Goal: Task Accomplishment & Management: Complete application form

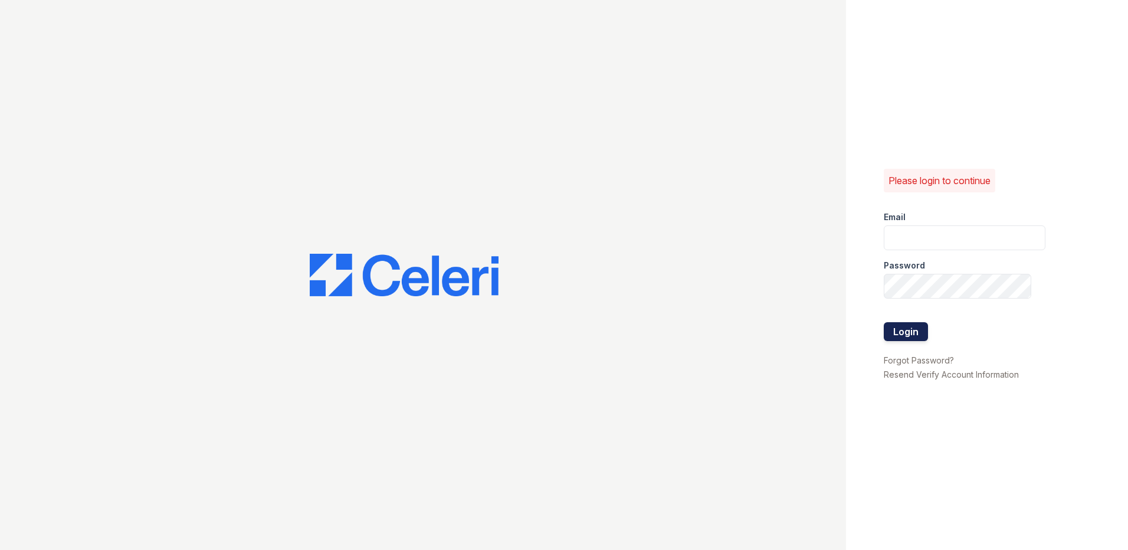
type input "[EMAIL_ADDRESS][DOMAIN_NAME]"
click at [887, 332] on button "Login" at bounding box center [906, 331] width 44 height 19
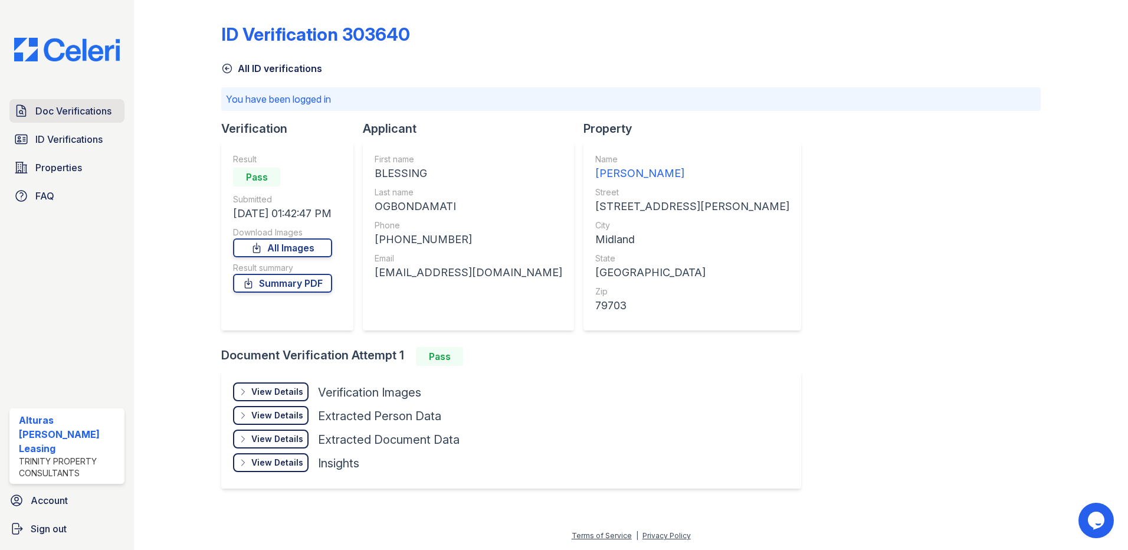
click at [94, 112] on span "Doc Verifications" at bounding box center [73, 111] width 76 height 14
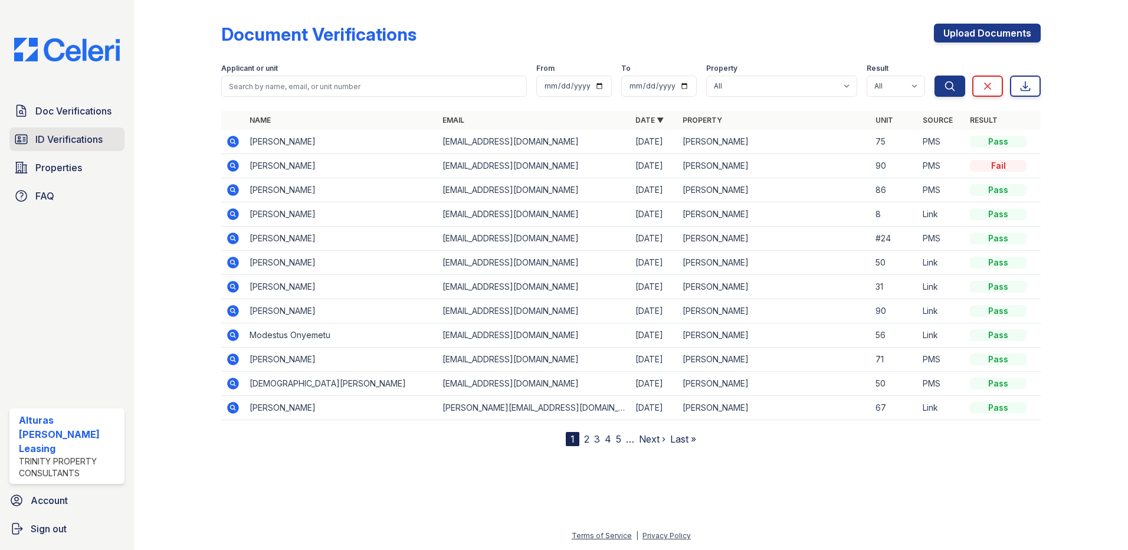
click at [87, 135] on span "ID Verifications" at bounding box center [68, 139] width 67 height 14
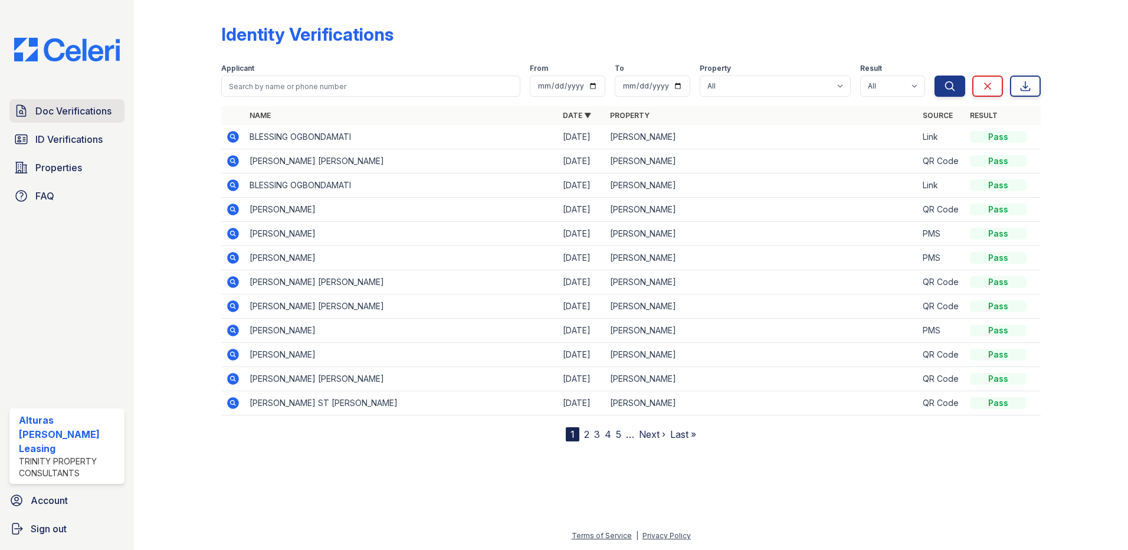
click at [83, 115] on span "Doc Verifications" at bounding box center [73, 111] width 76 height 14
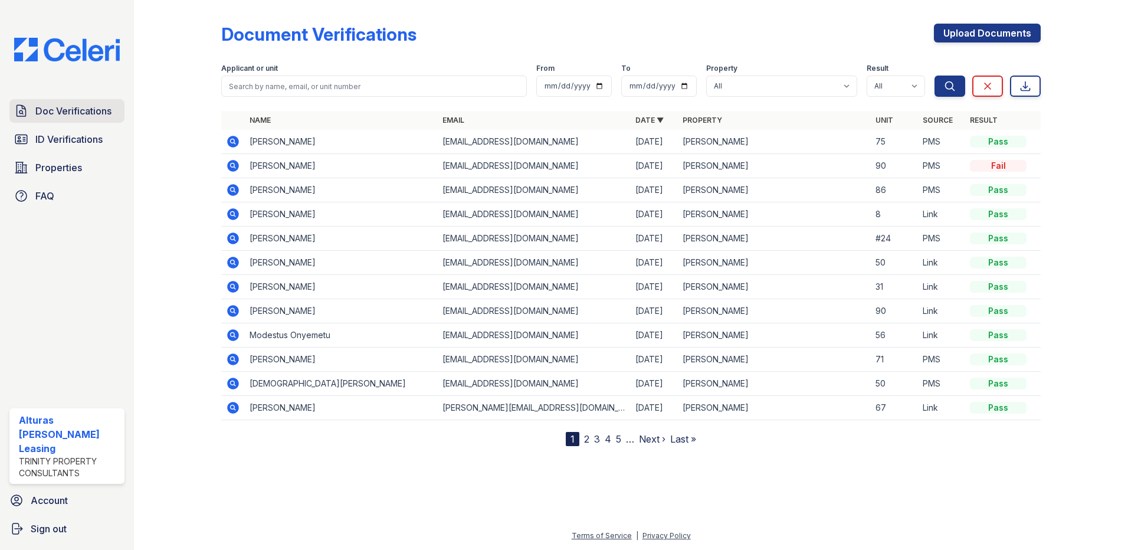
click at [98, 110] on span "Doc Verifications" at bounding box center [73, 111] width 76 height 14
click at [971, 32] on link "Upload Documents" at bounding box center [987, 33] width 107 height 19
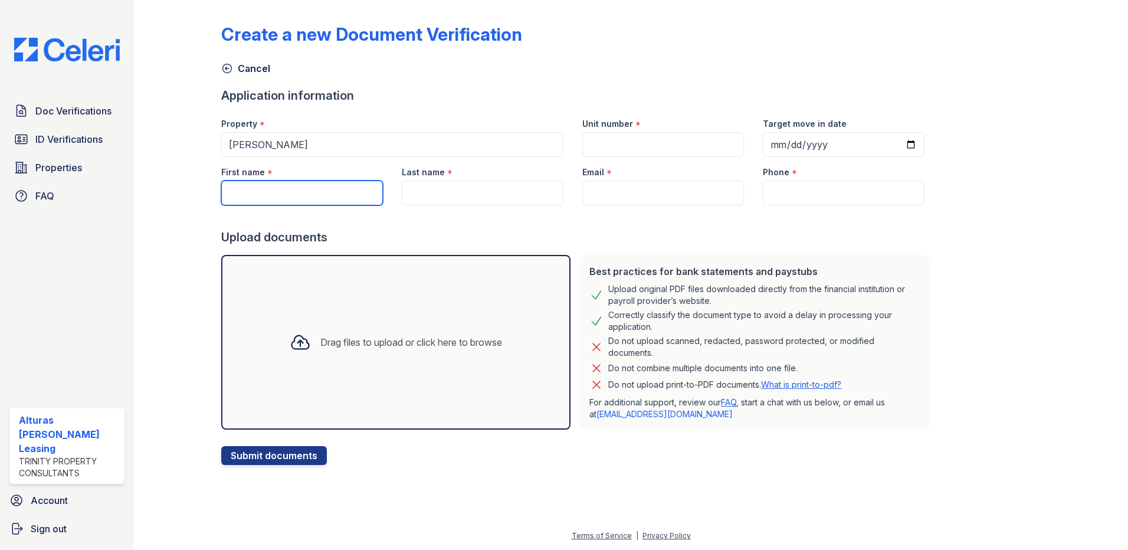
click at [228, 186] on input "First name" at bounding box center [302, 193] width 162 height 25
type input "Hailey"
click at [406, 199] on input "Last name" at bounding box center [483, 193] width 162 height 25
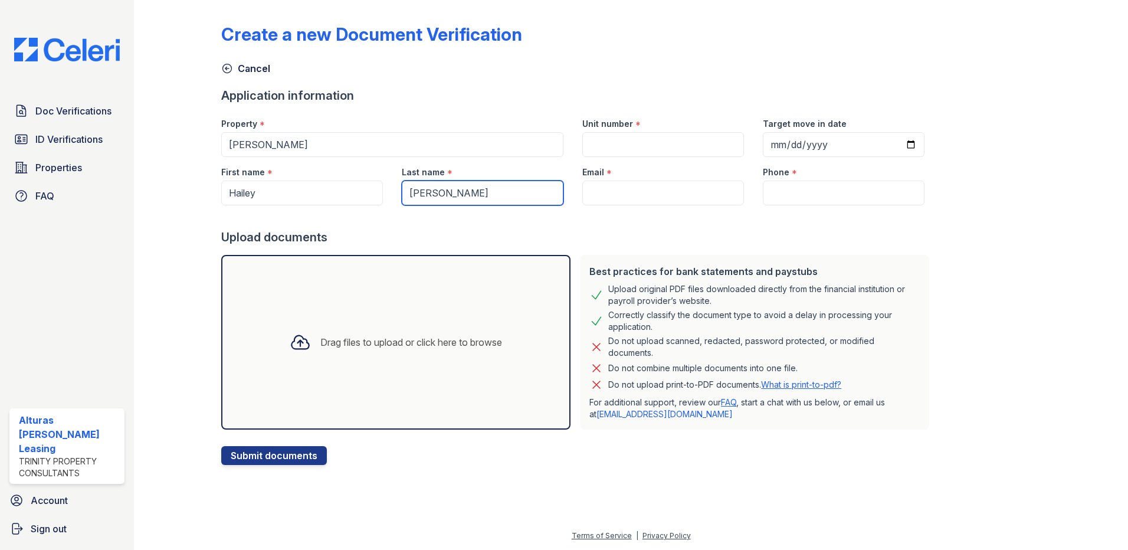
type input "[PERSON_NAME]"
click at [597, 143] on input "Unit number" at bounding box center [663, 144] width 162 height 25
type input "24"
click at [763, 142] on input "Target move in date" at bounding box center [844, 144] width 162 height 25
type input "2025-09-11"
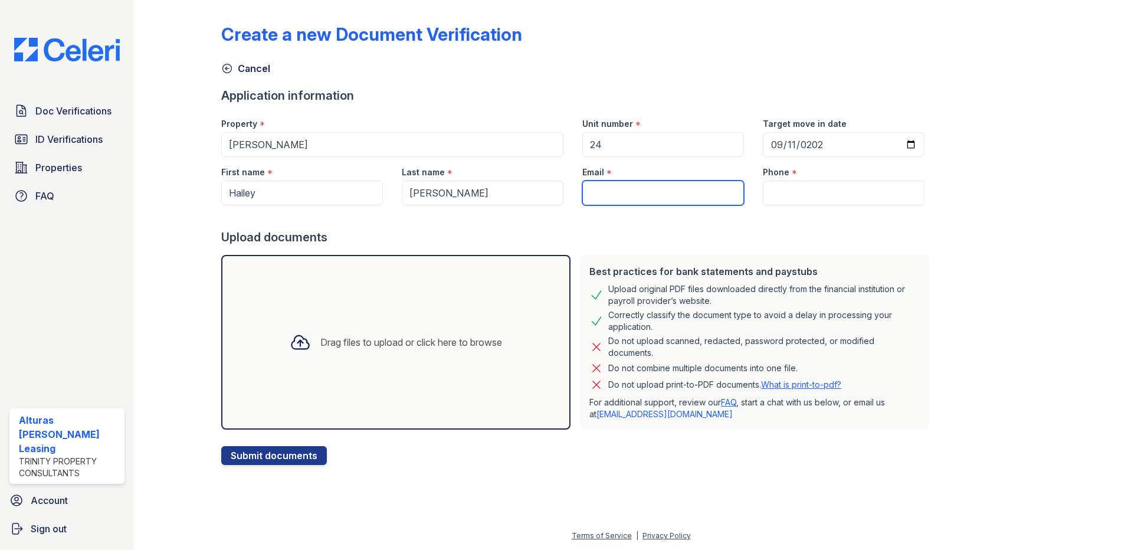
click at [593, 189] on input "Email" at bounding box center [663, 193] width 162 height 25
type input "hmbrogers@yahoo.com"
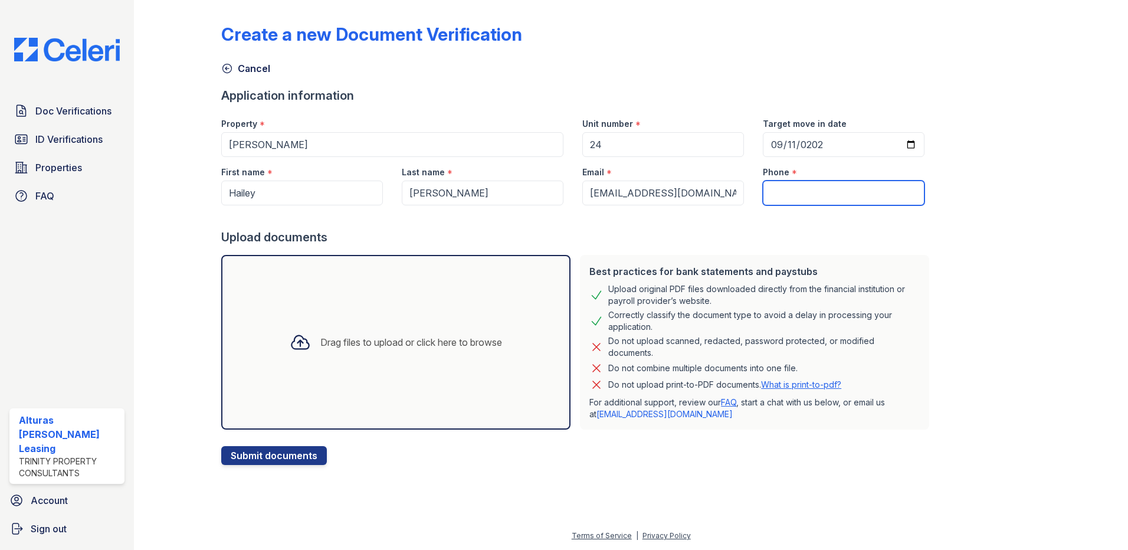
click at [763, 200] on input "Phone" at bounding box center [844, 193] width 162 height 25
type input "4322352392"
click at [312, 357] on div "Drag files to upload or click here to browse" at bounding box center [395, 342] width 231 height 40
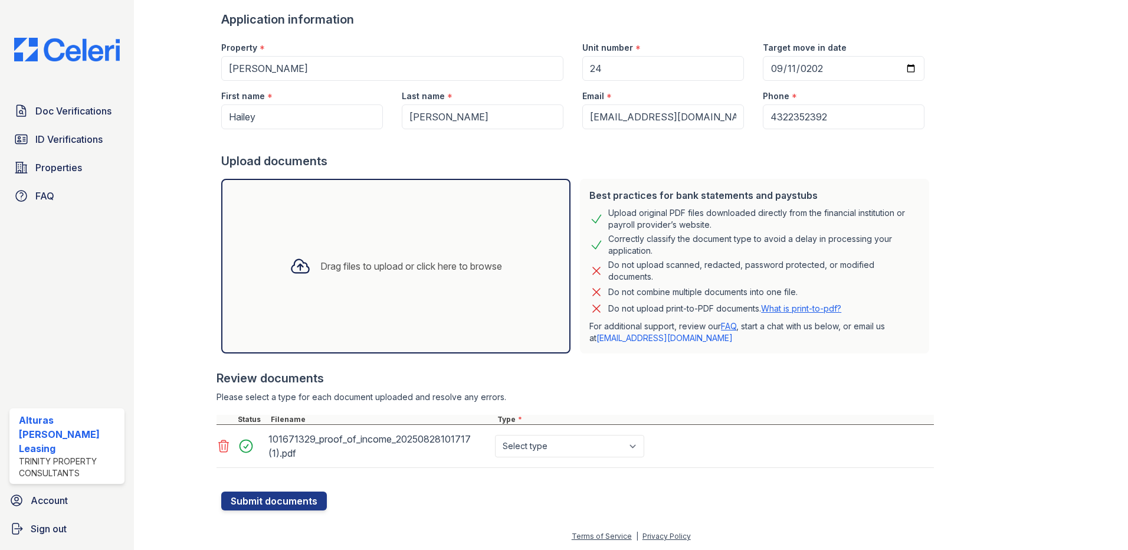
scroll to position [77, 0]
click at [634, 448] on select "Select type Paystub Bank Statement Offer Letter Tax Documents Benefit Award Let…" at bounding box center [569, 445] width 149 height 22
select select "paystub"
click at [495, 434] on select "Select type Paystub Bank Statement Offer Letter Tax Documents Benefit Award Let…" at bounding box center [569, 445] width 149 height 22
click at [360, 270] on div "Drag files to upload or click here to browse" at bounding box center [411, 265] width 182 height 14
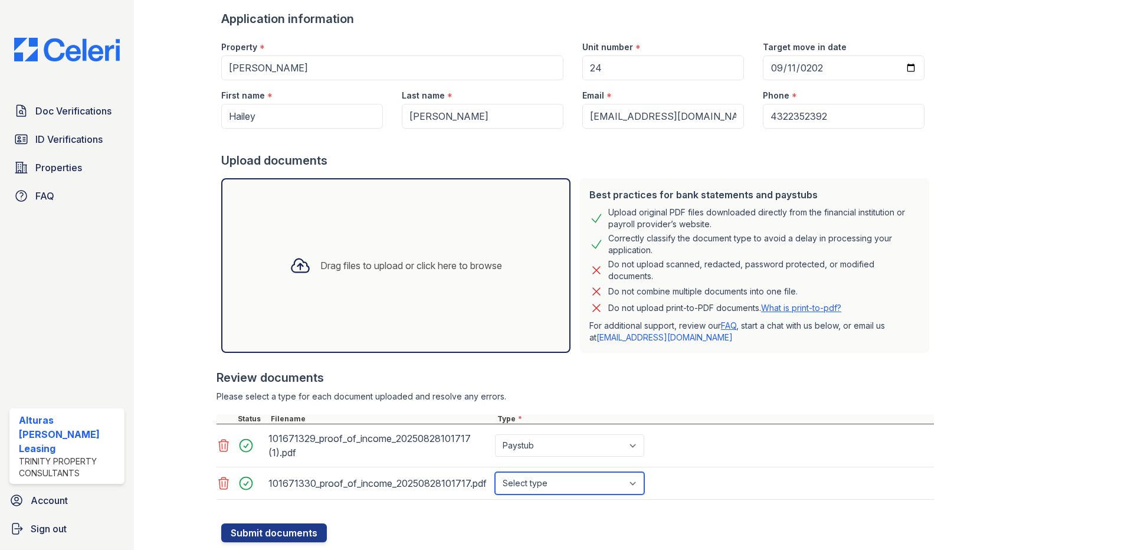
click at [638, 480] on select "Select type Paystub Bank Statement Offer Letter Tax Documents Benefit Award Let…" at bounding box center [569, 483] width 149 height 22
select select "paystub"
click at [495, 472] on select "Select type Paystub Bank Statement Offer Letter Tax Documents Benefit Award Let…" at bounding box center [569, 483] width 149 height 22
click at [278, 532] on button "Submit documents" at bounding box center [274, 532] width 106 height 19
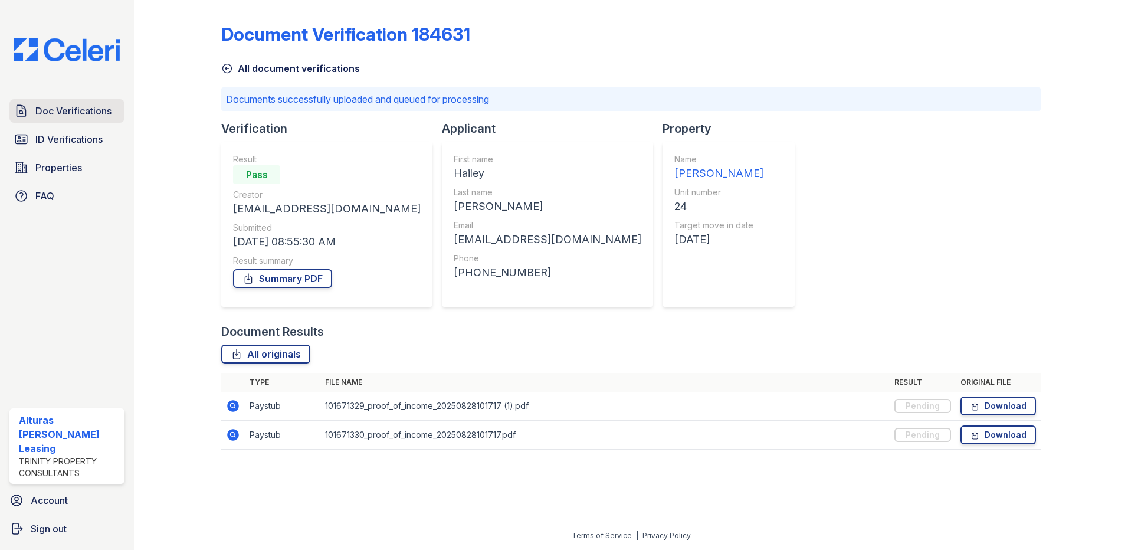
click at [87, 107] on span "Doc Verifications" at bounding box center [73, 111] width 76 height 14
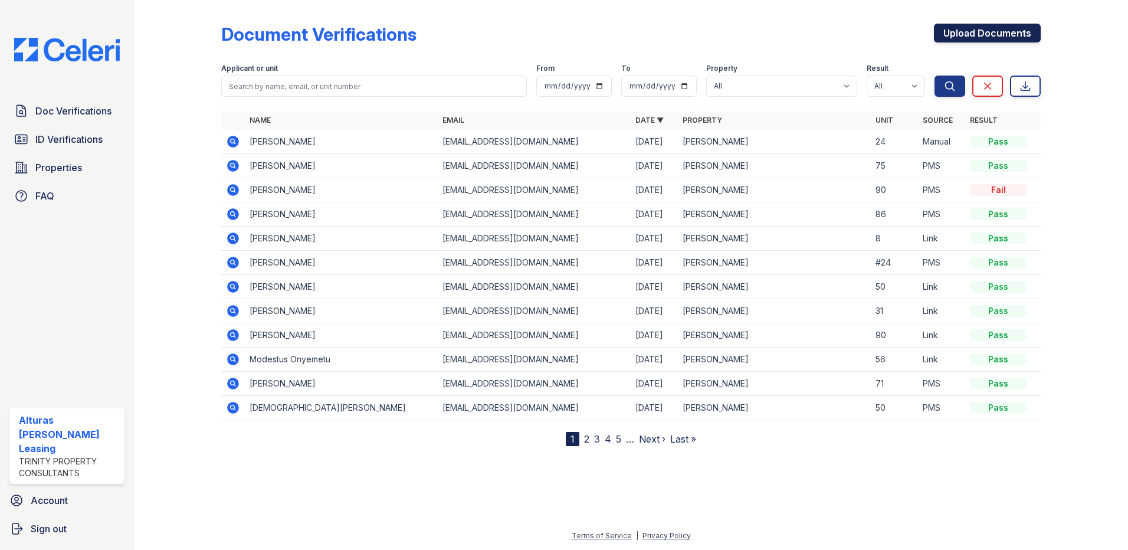
click at [966, 34] on link "Upload Documents" at bounding box center [987, 33] width 107 height 19
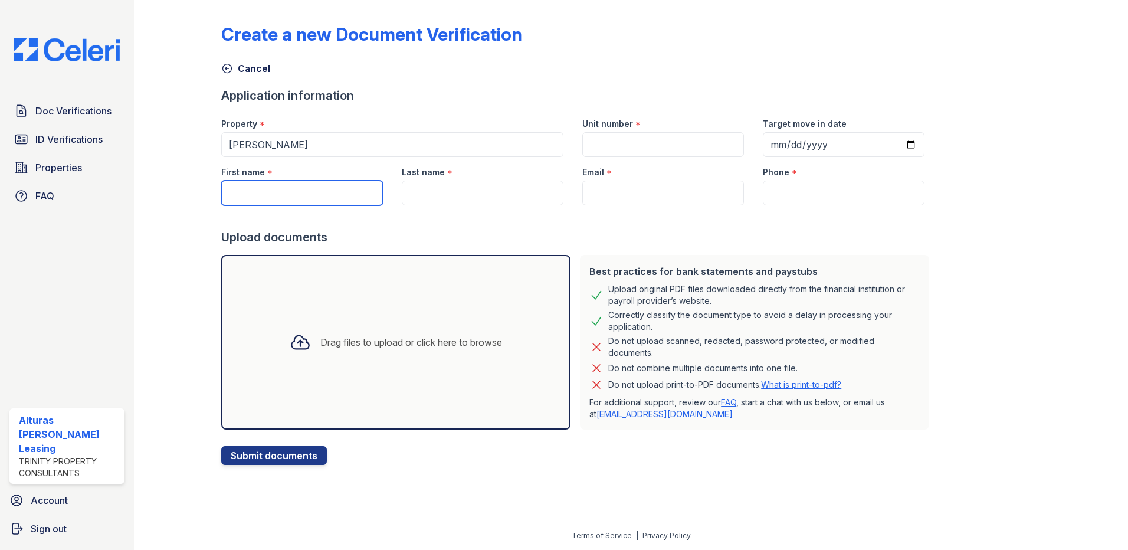
click at [240, 185] on input "First name" at bounding box center [302, 193] width 162 height 25
type input "[PERSON_NAME]"
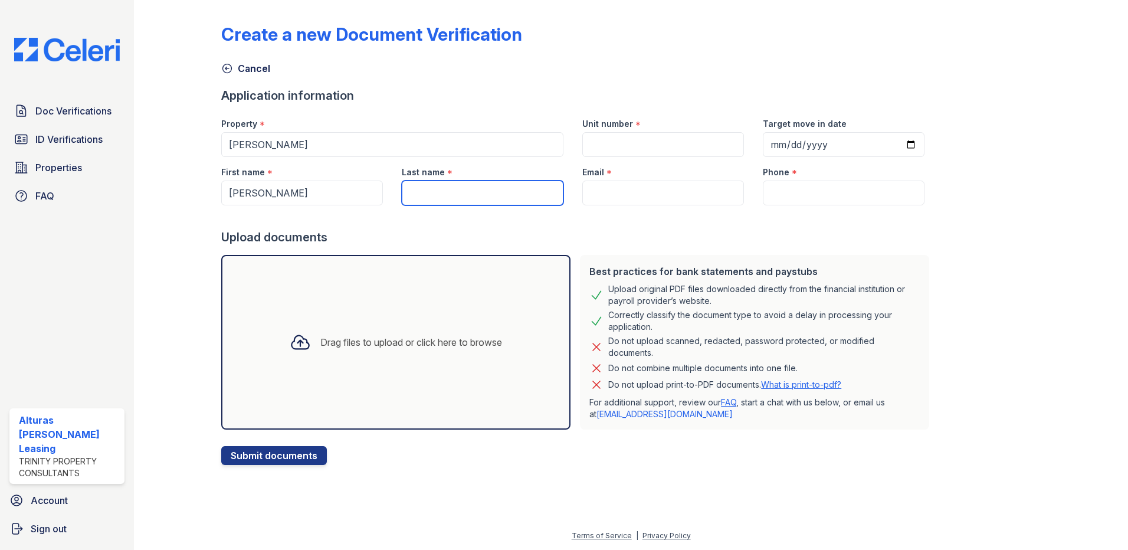
click at [407, 193] on input "Last name" at bounding box center [483, 193] width 162 height 25
type input "[PERSON_NAME]"
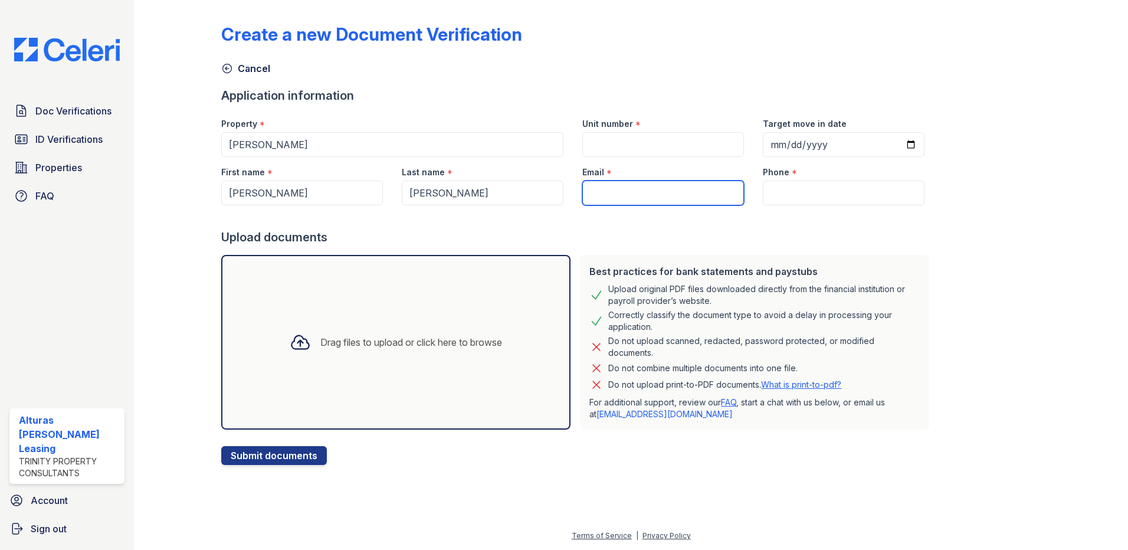
click at [588, 194] on input "Email" at bounding box center [663, 193] width 162 height 25
type input "[EMAIL_ADDRESS][DOMAIN_NAME]"
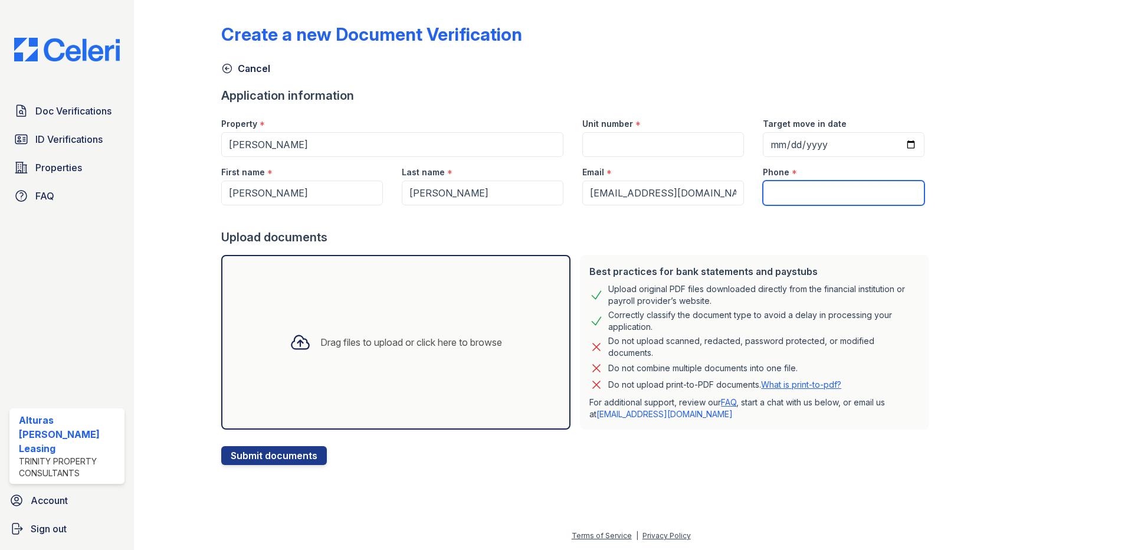
click at [776, 189] on input "Phone" at bounding box center [844, 193] width 162 height 25
type input "4322129324"
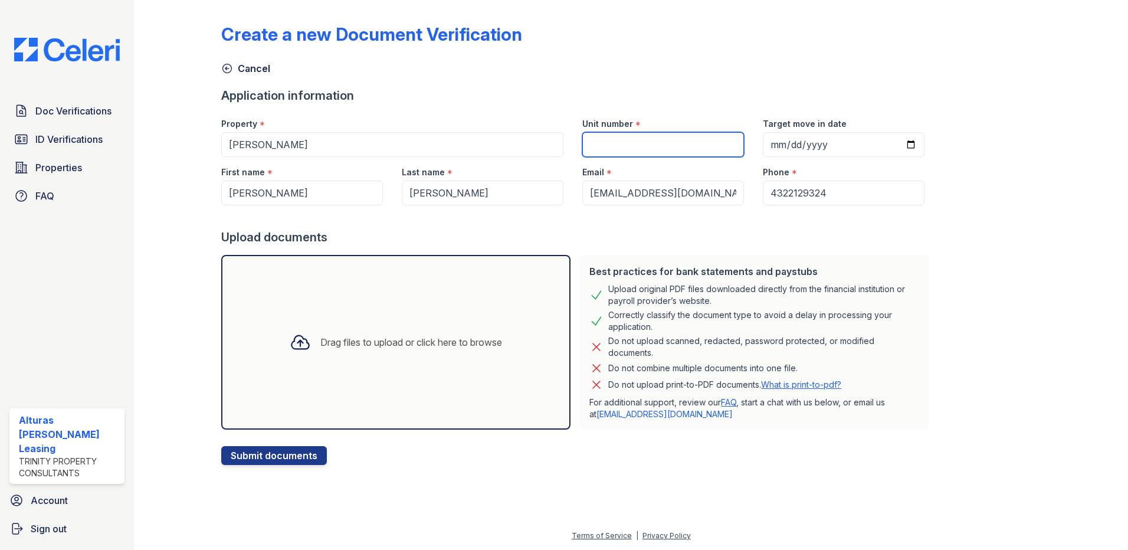
click at [663, 147] on input "Unit number" at bounding box center [663, 144] width 162 height 25
type input "24"
click at [763, 139] on input "Target move in date" at bounding box center [844, 144] width 162 height 25
type input "2025-09-11"
click at [961, 185] on div "Create a new Document Verification Cancel Application information Property * Al…" at bounding box center [630, 235] width 819 height 460
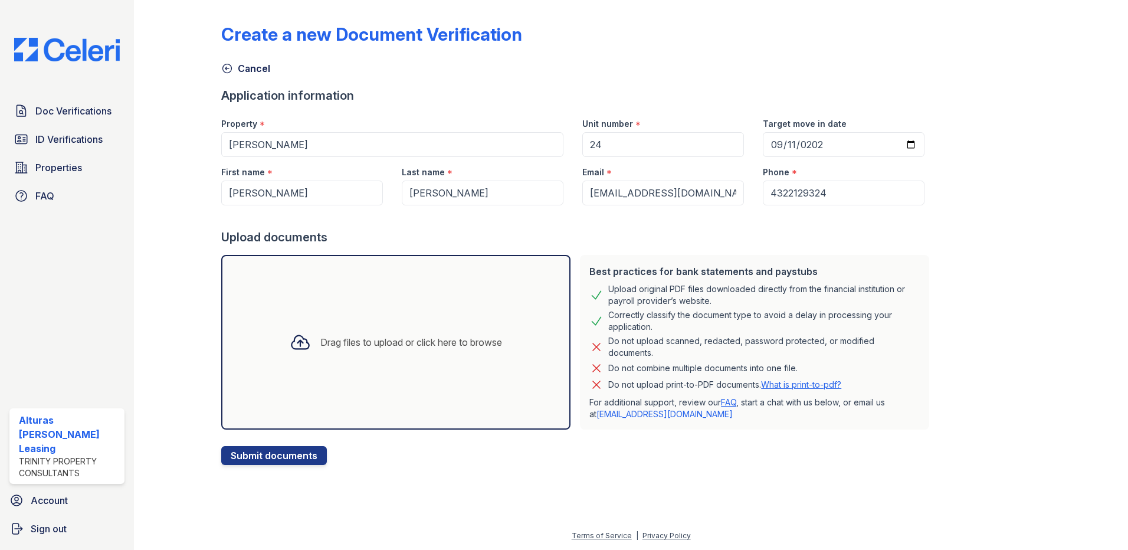
click at [365, 328] on div "Drag files to upload or click here to browse" at bounding box center [395, 342] width 231 height 40
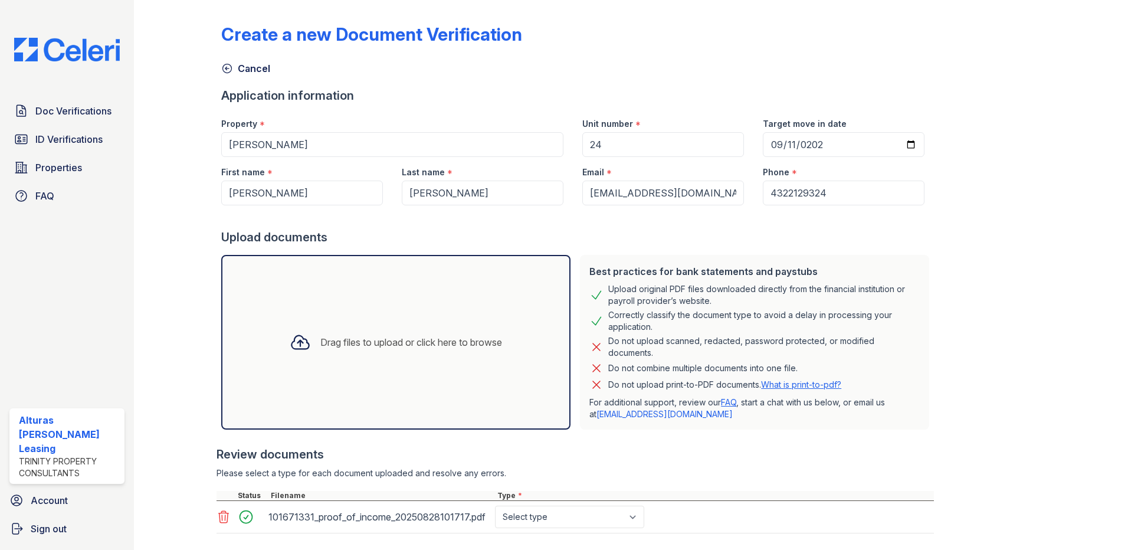
click at [379, 320] on div "Drag files to upload or click here to browse" at bounding box center [395, 342] width 349 height 175
click at [363, 325] on div "Drag files to upload or click here to browse" at bounding box center [395, 342] width 231 height 40
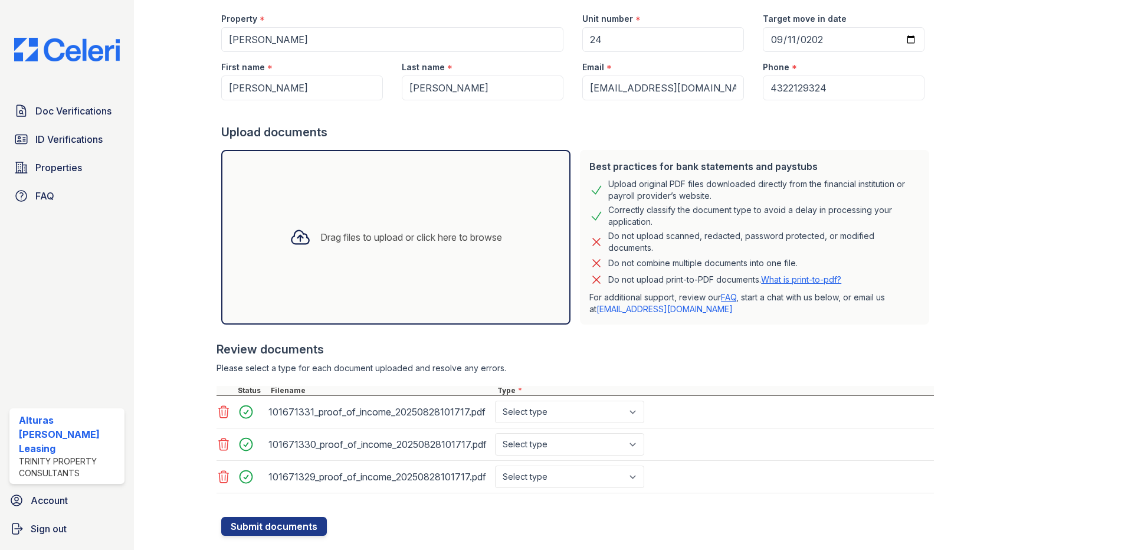
scroll to position [118, 0]
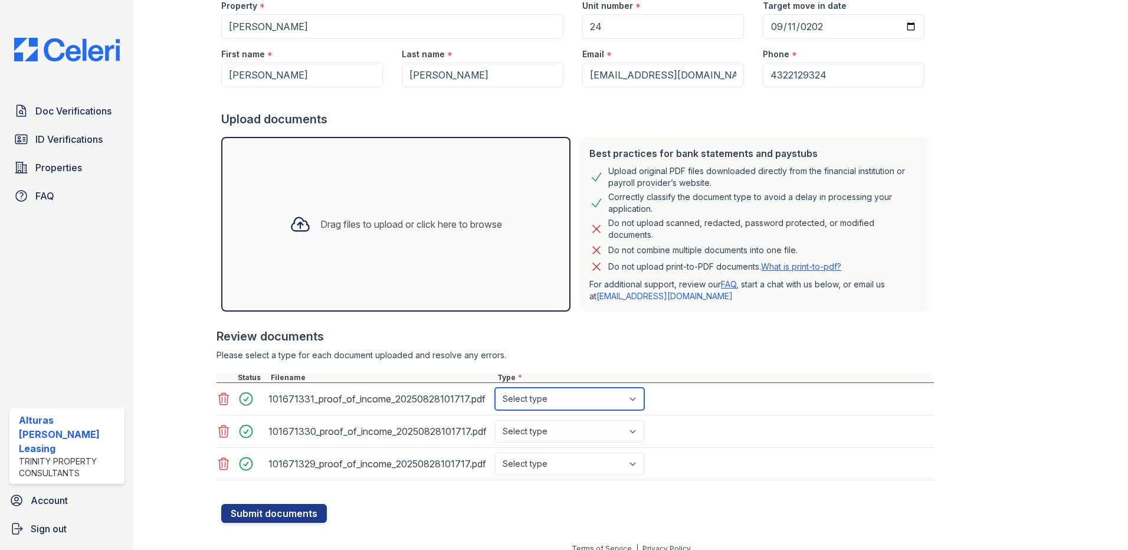
click at [636, 399] on select "Select type Paystub Bank Statement Offer Letter Tax Documents Benefit Award Let…" at bounding box center [569, 399] width 149 height 22
select select "paystub"
click at [495, 388] on select "Select type Paystub Bank Statement Offer Letter Tax Documents Benefit Award Let…" at bounding box center [569, 399] width 149 height 22
click at [635, 432] on select "Select type Paystub Bank Statement Offer Letter Tax Documents Benefit Award Let…" at bounding box center [569, 431] width 149 height 22
select select "paystub"
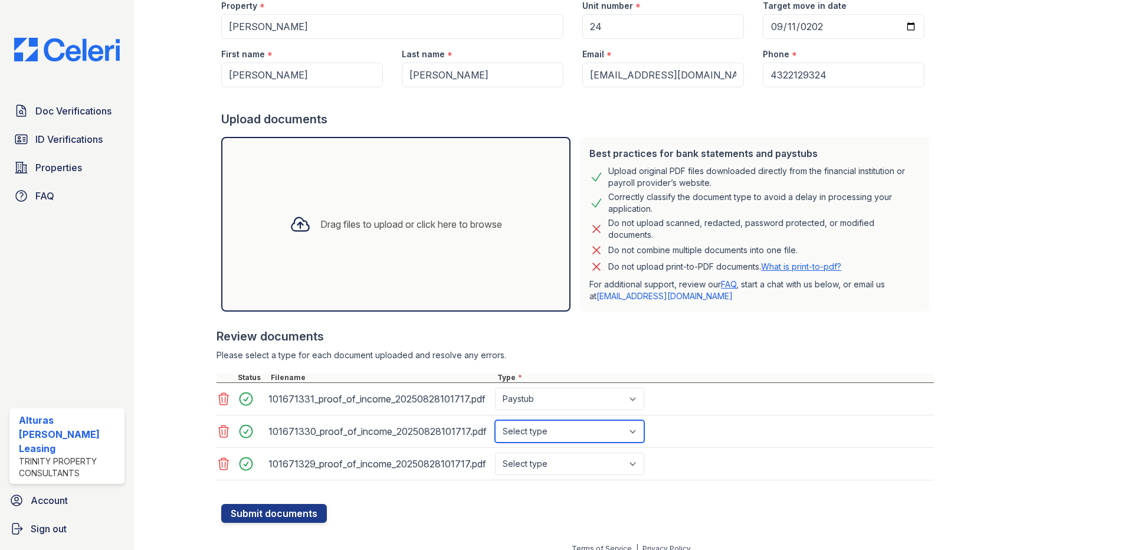
click at [495, 420] on select "Select type Paystub Bank Statement Offer Letter Tax Documents Benefit Award Let…" at bounding box center [569, 431] width 149 height 22
click at [635, 465] on select "Select type Paystub Bank Statement Offer Letter Tax Documents Benefit Award Let…" at bounding box center [569, 464] width 149 height 22
select select "paystub"
click at [495, 453] on select "Select type Paystub Bank Statement Offer Letter Tax Documents Benefit Award Let…" at bounding box center [569, 464] width 149 height 22
click at [304, 508] on button "Submit documents" at bounding box center [274, 513] width 106 height 19
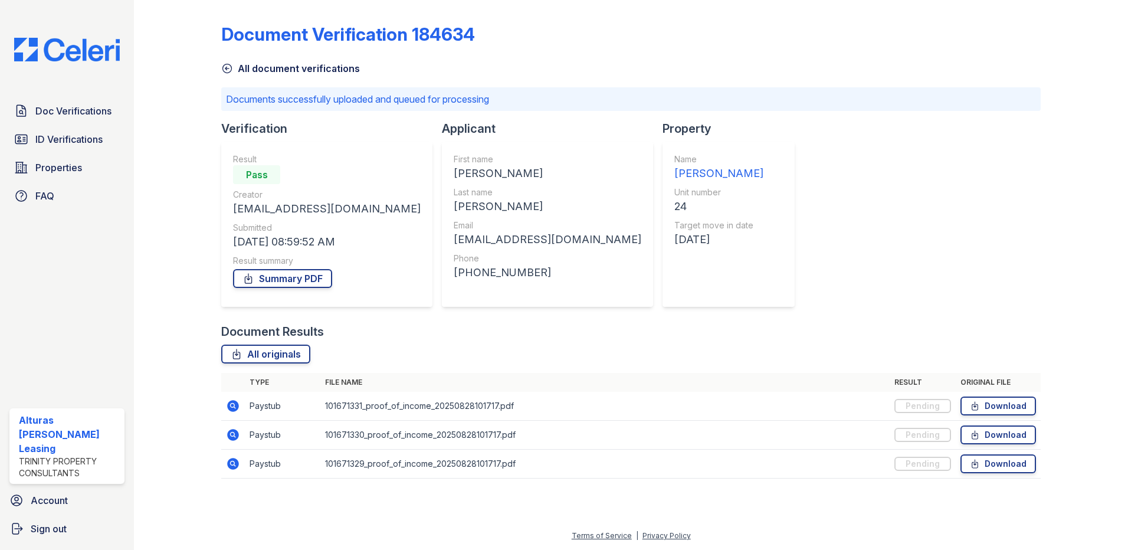
click at [337, 408] on td "101671331_proof_of_income_20250828101717.pdf" at bounding box center [604, 406] width 569 height 29
click at [231, 406] on icon at bounding box center [232, 405] width 3 height 3
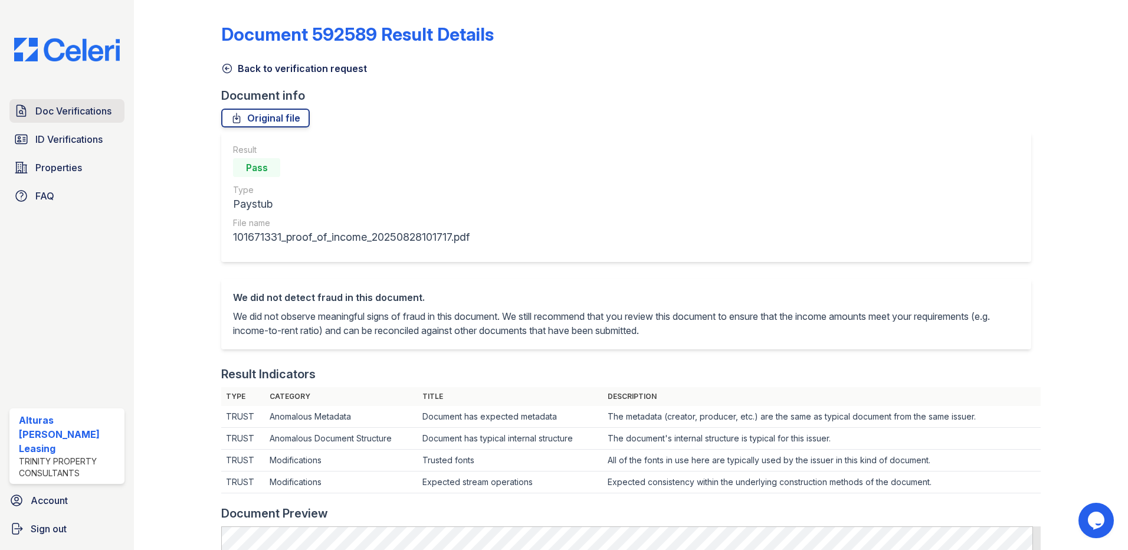
click at [88, 111] on span "Doc Verifications" at bounding box center [73, 111] width 76 height 14
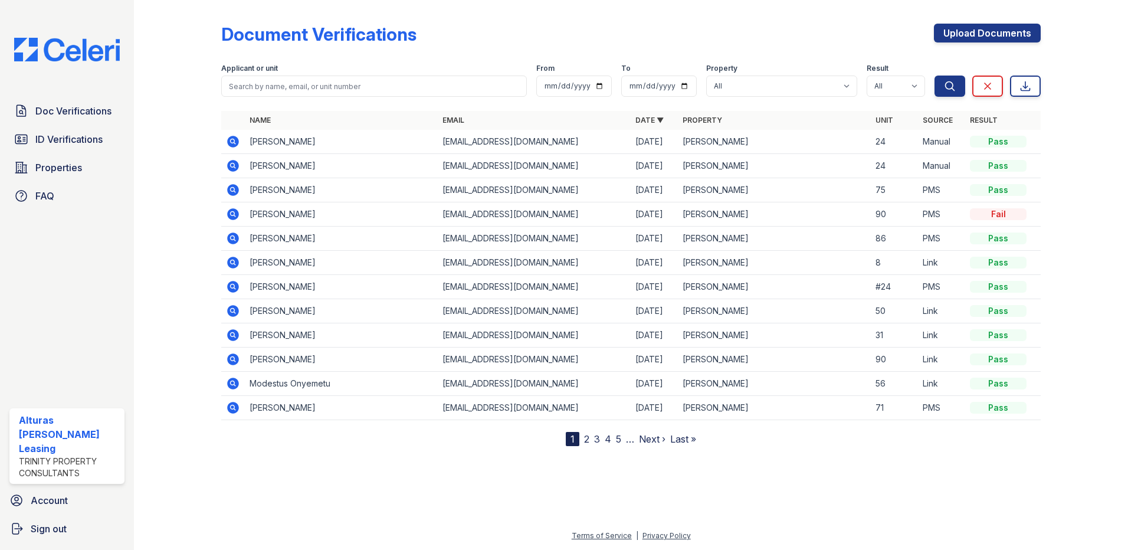
click at [233, 142] on icon at bounding box center [232, 140] width 3 height 3
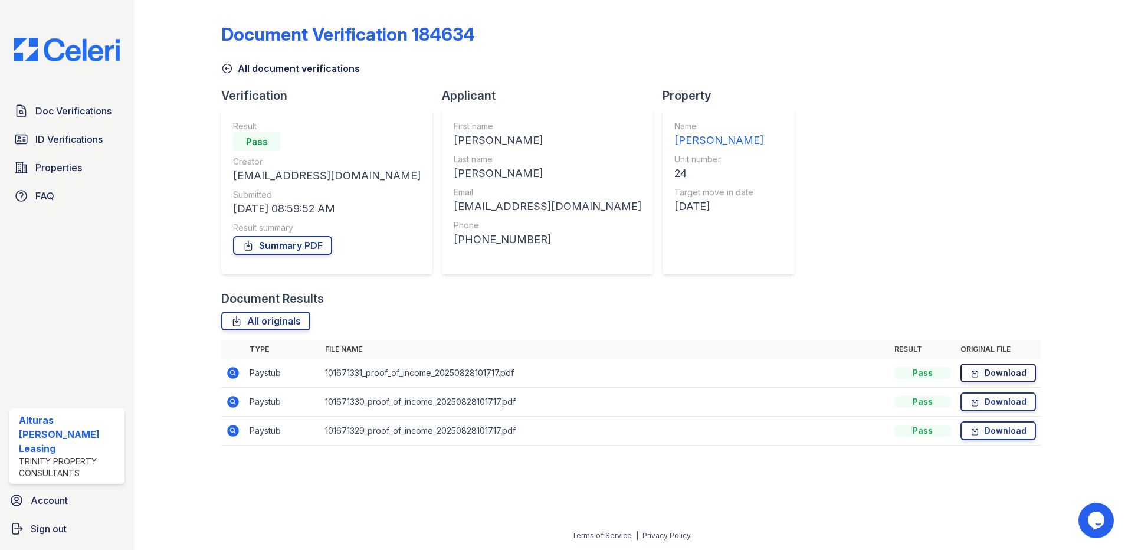
click at [978, 371] on icon at bounding box center [975, 373] width 6 height 8
click at [72, 113] on span "Doc Verifications" at bounding box center [73, 111] width 76 height 14
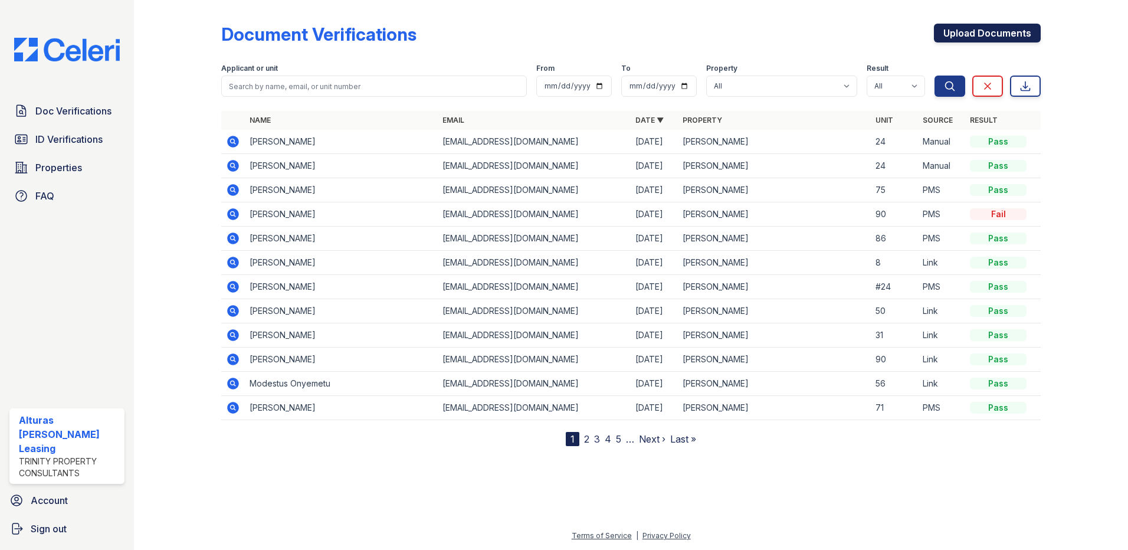
click at [949, 32] on link "Upload Documents" at bounding box center [987, 33] width 107 height 19
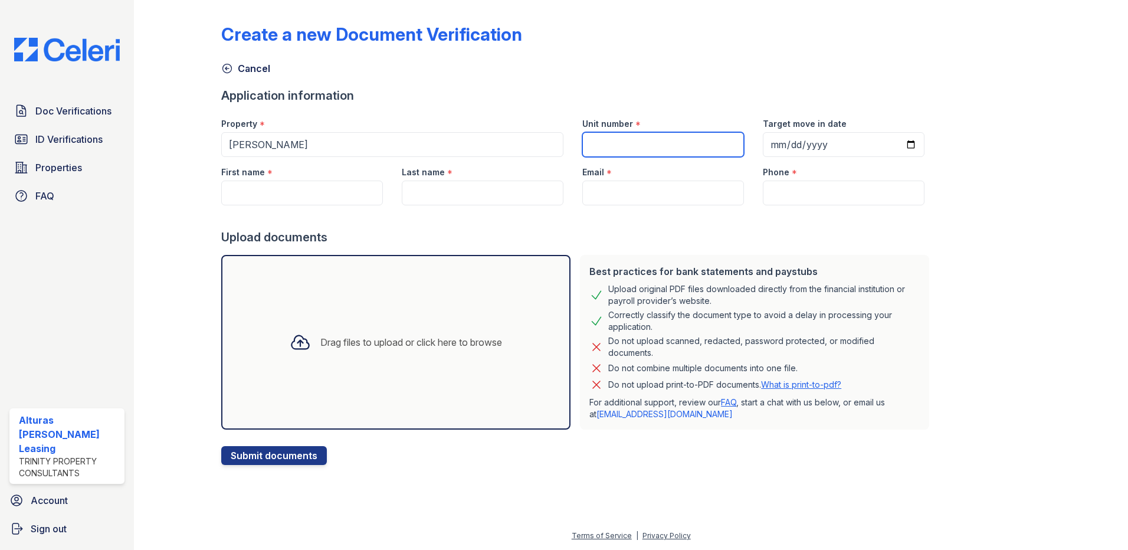
click at [582, 139] on input "Unit number" at bounding box center [663, 144] width 162 height 25
type input "24"
click at [229, 191] on input "First name" at bounding box center [302, 193] width 162 height 25
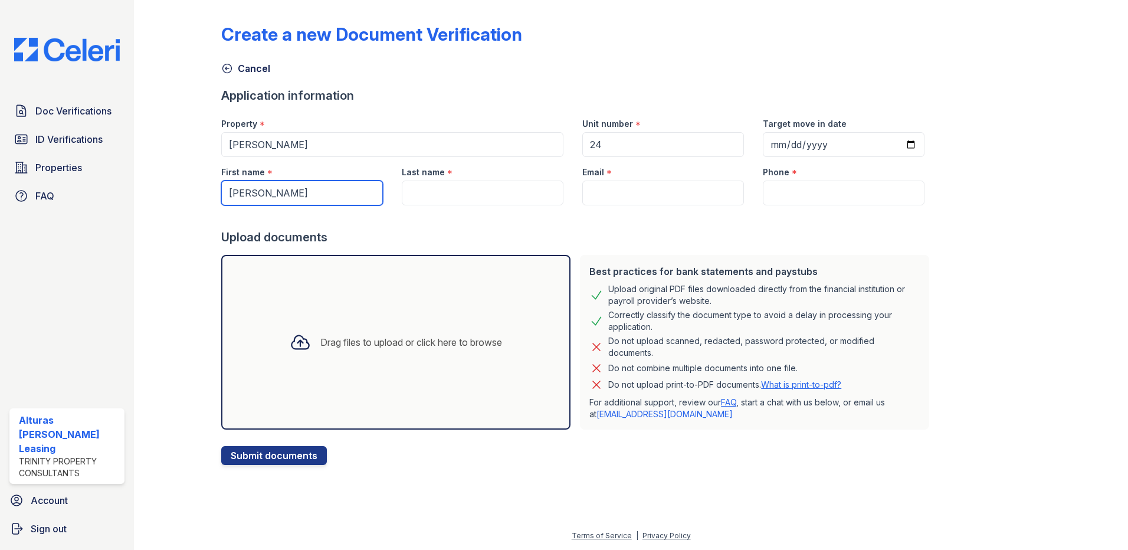
type input "[PERSON_NAME]"
click at [405, 194] on input "Last name" at bounding box center [483, 193] width 162 height 25
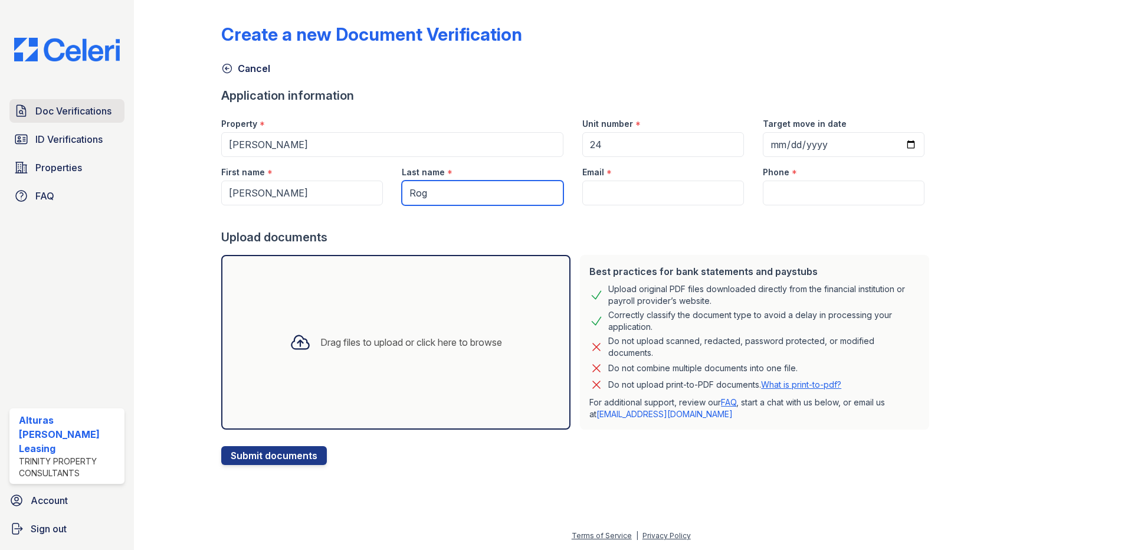
type input "Rog"
click at [91, 110] on span "Doc Verifications" at bounding box center [73, 111] width 76 height 14
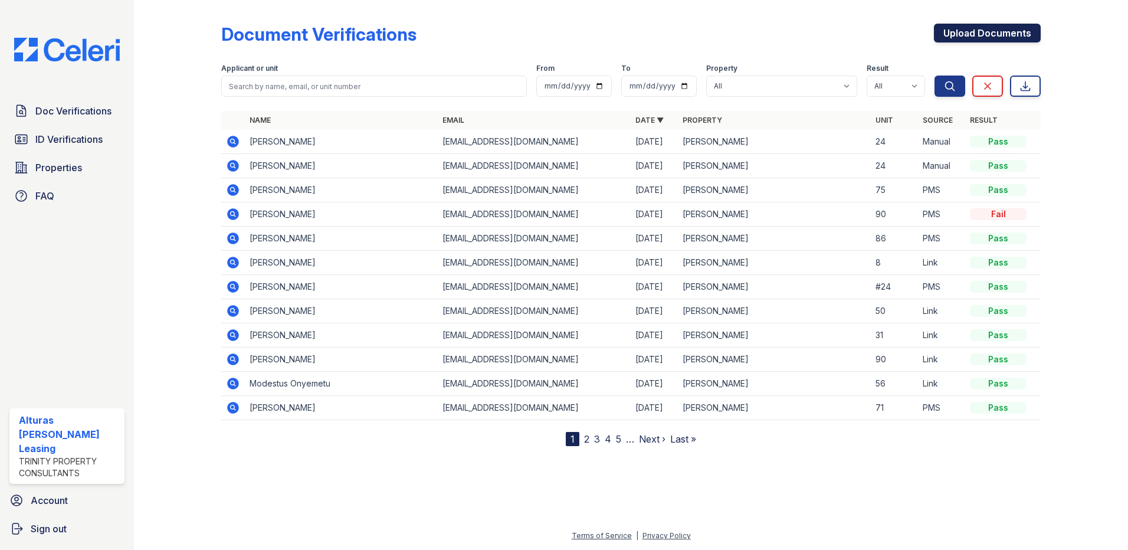
click at [981, 34] on link "Upload Documents" at bounding box center [987, 33] width 107 height 19
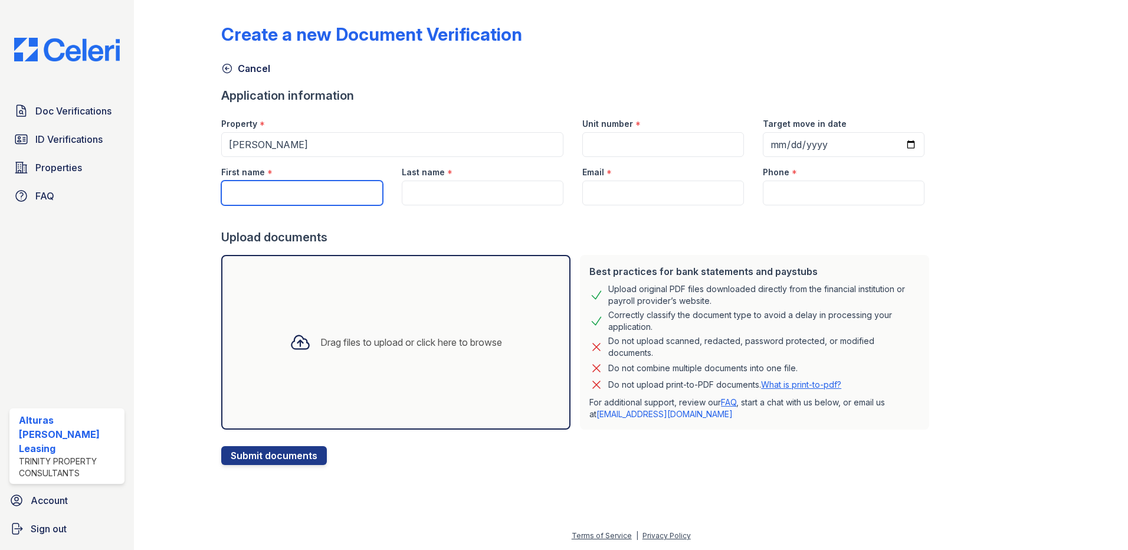
click at [274, 199] on input "First name" at bounding box center [302, 193] width 162 height 25
type input "[PERSON_NAME]"
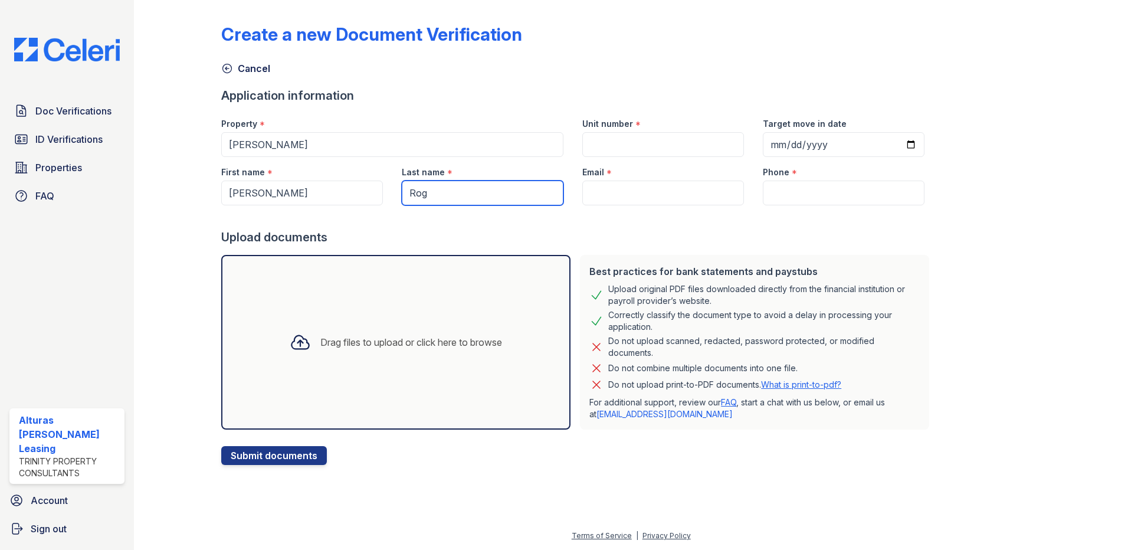
click at [427, 196] on input "Rog" at bounding box center [483, 193] width 162 height 25
type input "[PERSON_NAME]"
type input "[EMAIL_ADDRESS][DOMAIN_NAME]"
type input "4322129324"
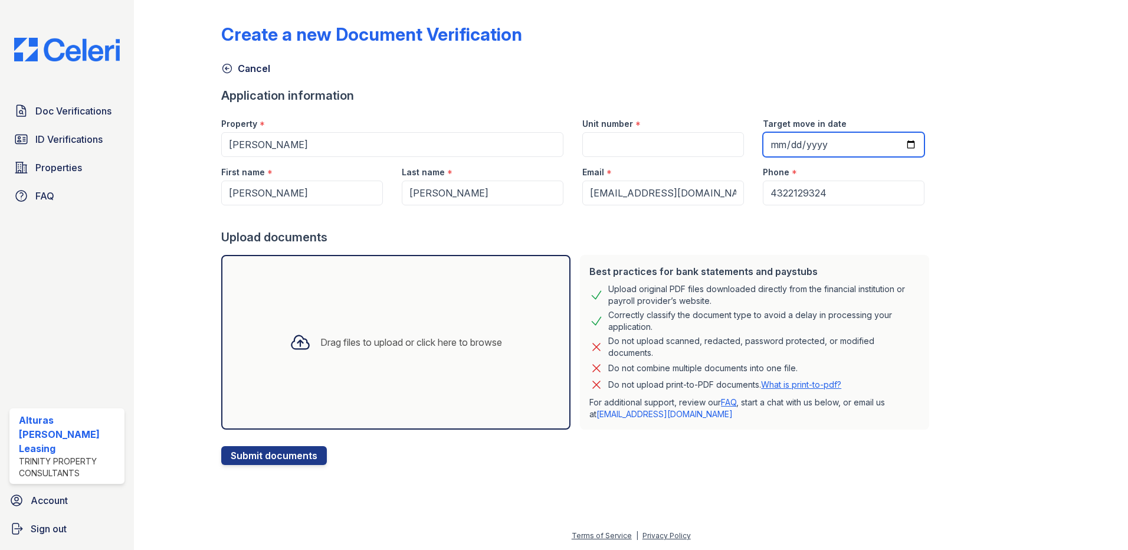
click at [771, 148] on input "Target move in date" at bounding box center [844, 144] width 162 height 25
type input "2025-09-11"
click at [1005, 224] on div "Create a new Document Verification Cancel Application information Property * Al…" at bounding box center [630, 235] width 819 height 460
click at [424, 343] on div "Drag files to upload or click here to browse" at bounding box center [411, 342] width 182 height 14
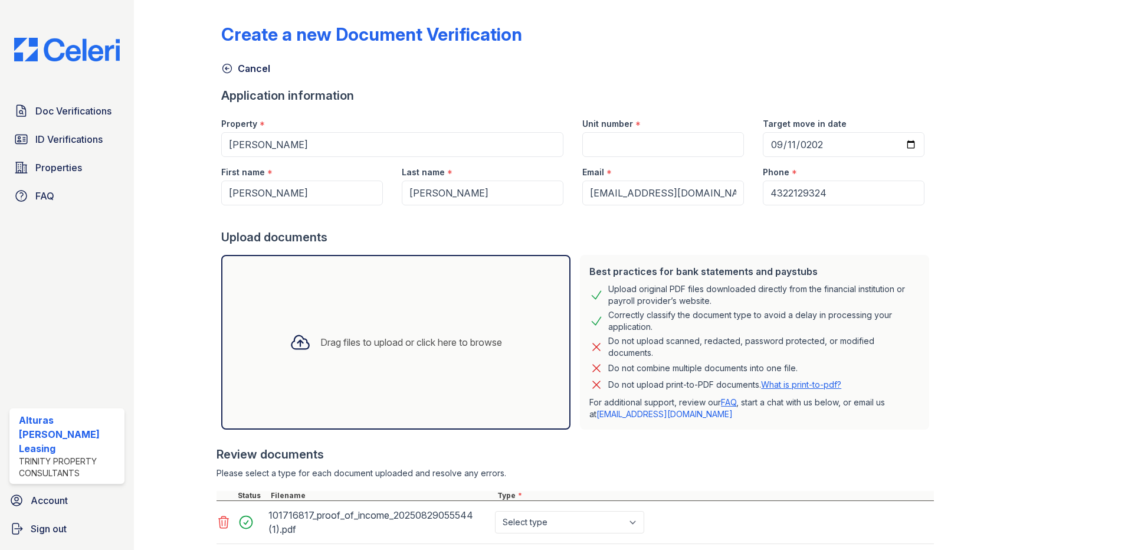
click at [345, 312] on div "Drag files to upload or click here to browse" at bounding box center [395, 342] width 349 height 175
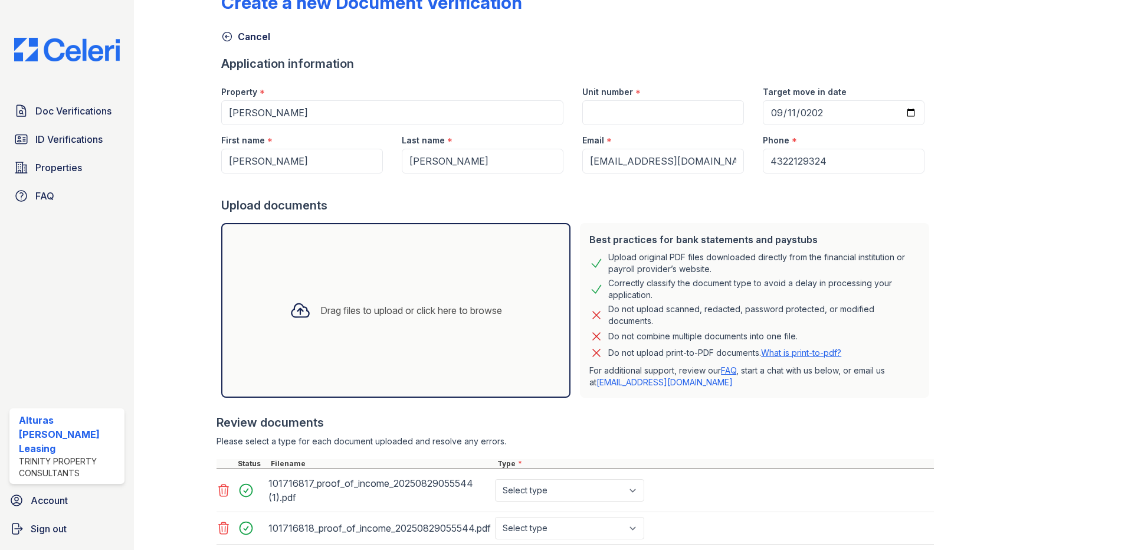
scroll to position [59, 0]
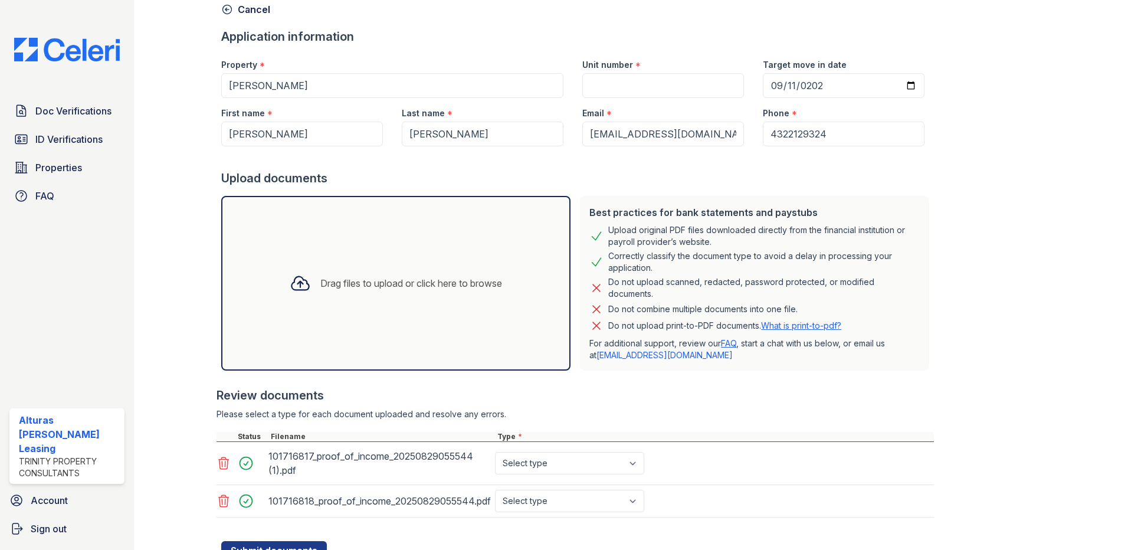
click at [371, 271] on div "Drag files to upload or click here to browse" at bounding box center [395, 283] width 231 height 40
click at [353, 268] on div "Drag files to upload or click here to browse" at bounding box center [395, 283] width 231 height 40
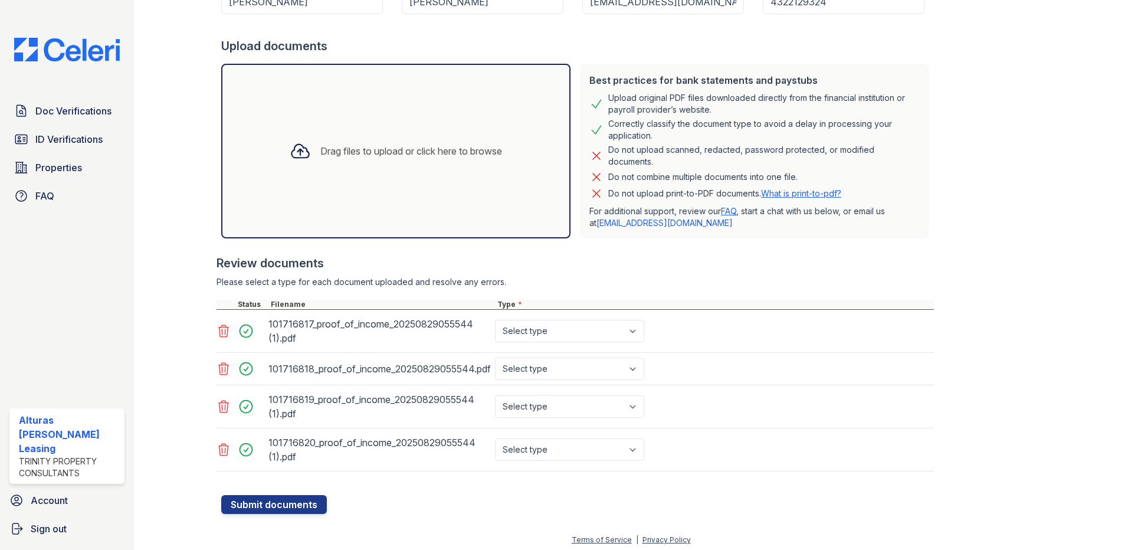
scroll to position [195, 0]
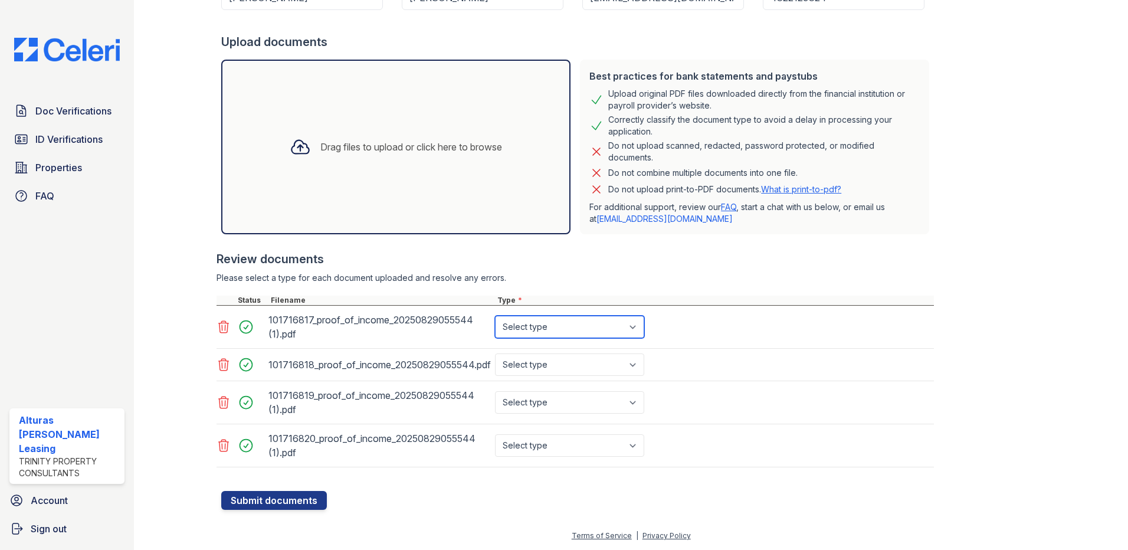
click at [635, 329] on select "Select type Paystub Bank Statement Offer Letter Tax Documents Benefit Award Let…" at bounding box center [569, 327] width 149 height 22
select select "paystub"
click at [495, 316] on select "Select type Paystub Bank Statement Offer Letter Tax Documents Benefit Award Let…" at bounding box center [569, 327] width 149 height 22
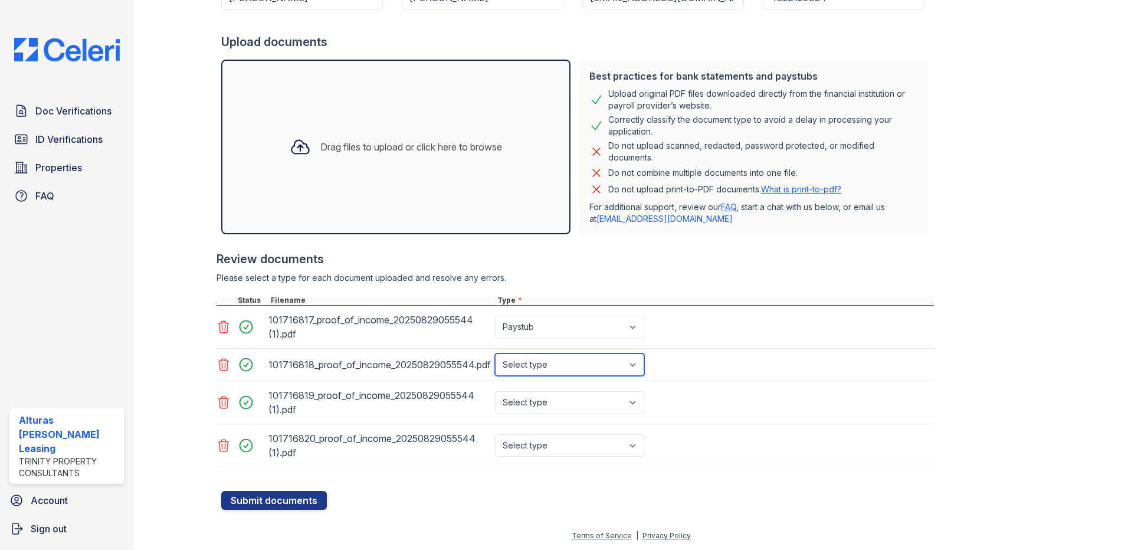
click at [635, 362] on select "Select type Paystub Bank Statement Offer Letter Tax Documents Benefit Award Let…" at bounding box center [569, 364] width 149 height 22
select select "paystub"
click at [495, 353] on select "Select type Paystub Bank Statement Offer Letter Tax Documents Benefit Award Let…" at bounding box center [569, 364] width 149 height 22
click at [636, 407] on select "Select type Paystub Bank Statement Offer Letter Tax Documents Benefit Award Let…" at bounding box center [569, 402] width 149 height 22
select select "paystub"
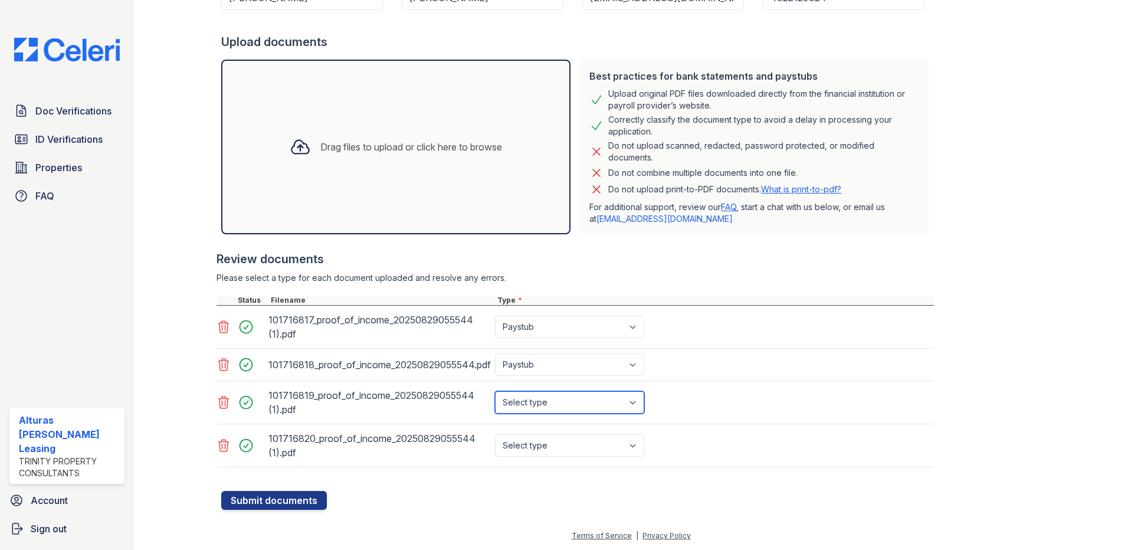
click at [495, 391] on select "Select type Paystub Bank Statement Offer Letter Tax Documents Benefit Award Let…" at bounding box center [569, 402] width 149 height 22
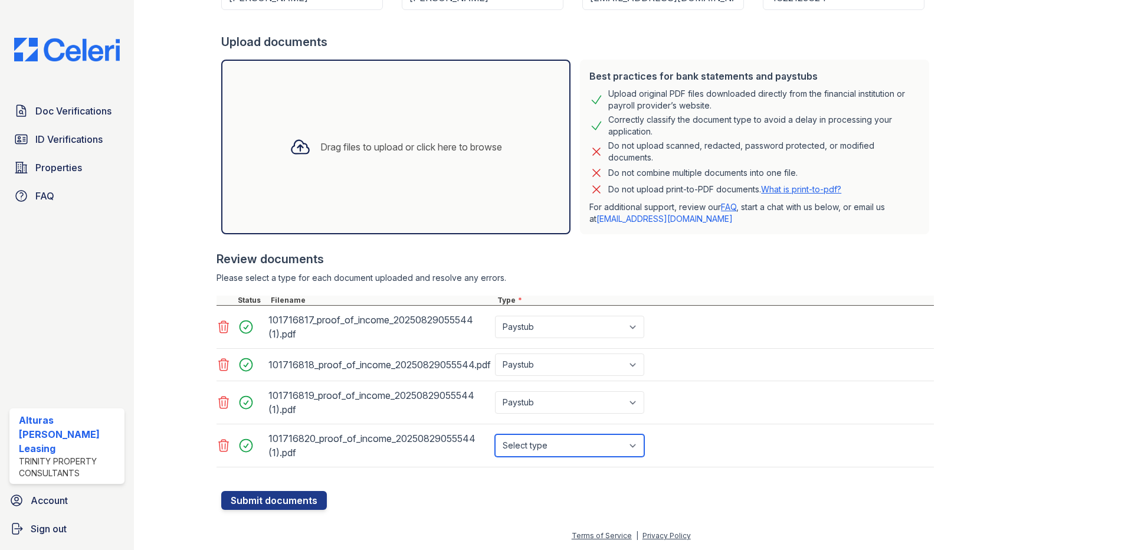
click at [633, 444] on select "Select type Paystub Bank Statement Offer Letter Tax Documents Benefit Award Let…" at bounding box center [569, 445] width 149 height 22
select select "paystub"
click at [495, 434] on select "Select type Paystub Bank Statement Offer Letter Tax Documents Benefit Award Let…" at bounding box center [569, 445] width 149 height 22
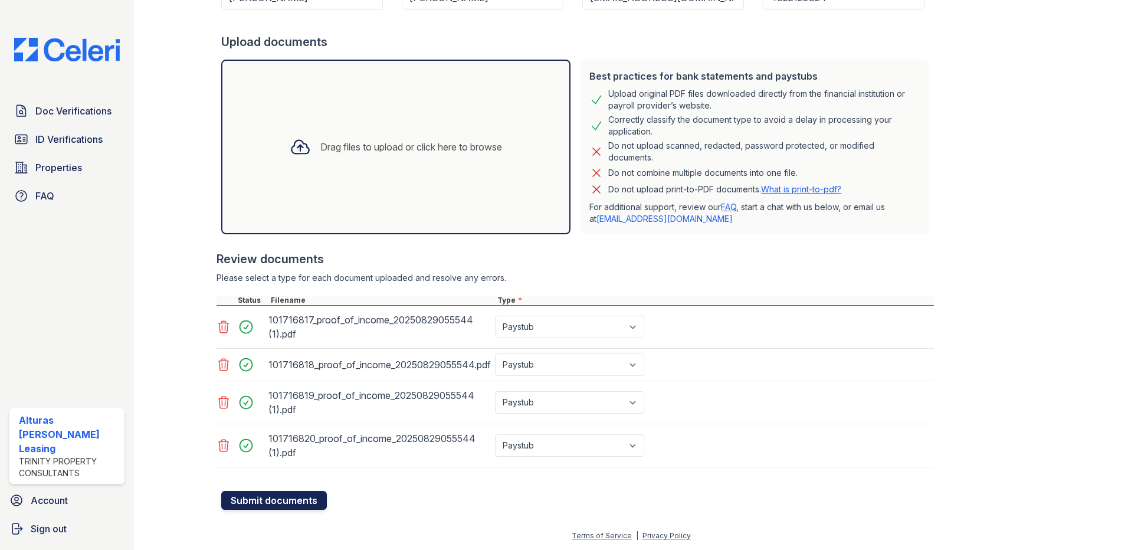
click at [307, 497] on button "Submit documents" at bounding box center [274, 500] width 106 height 19
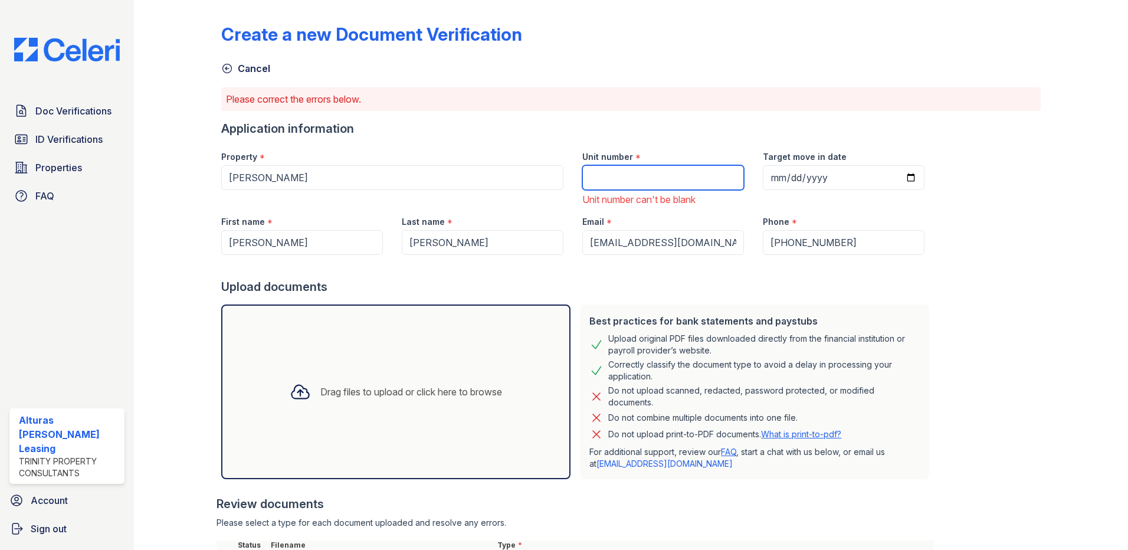
click at [591, 181] on input "Unit number" at bounding box center [663, 177] width 162 height 25
type input "24"
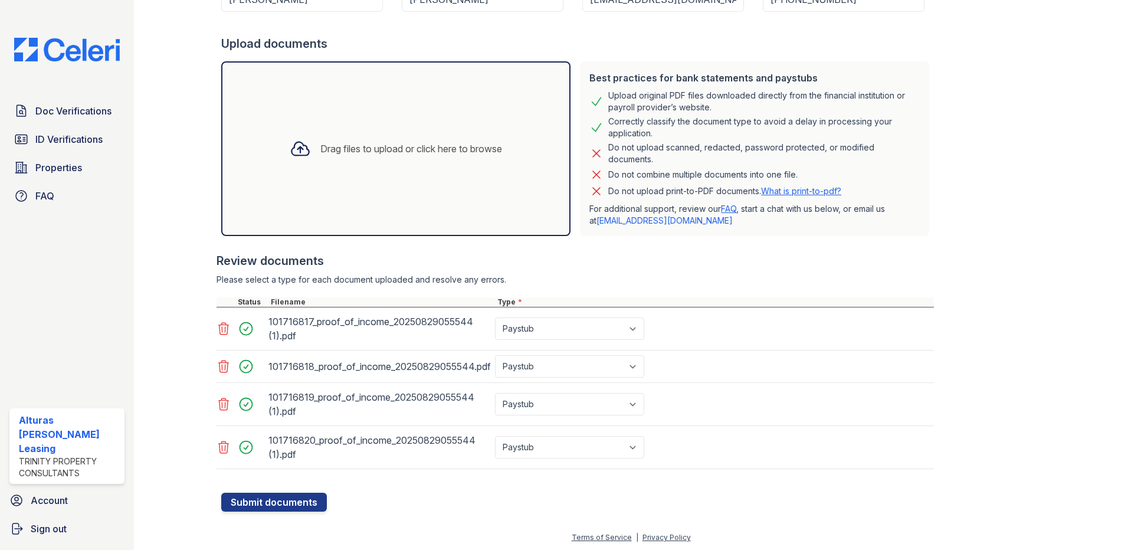
scroll to position [245, 0]
click at [300, 499] on button "Submit documents" at bounding box center [274, 500] width 106 height 19
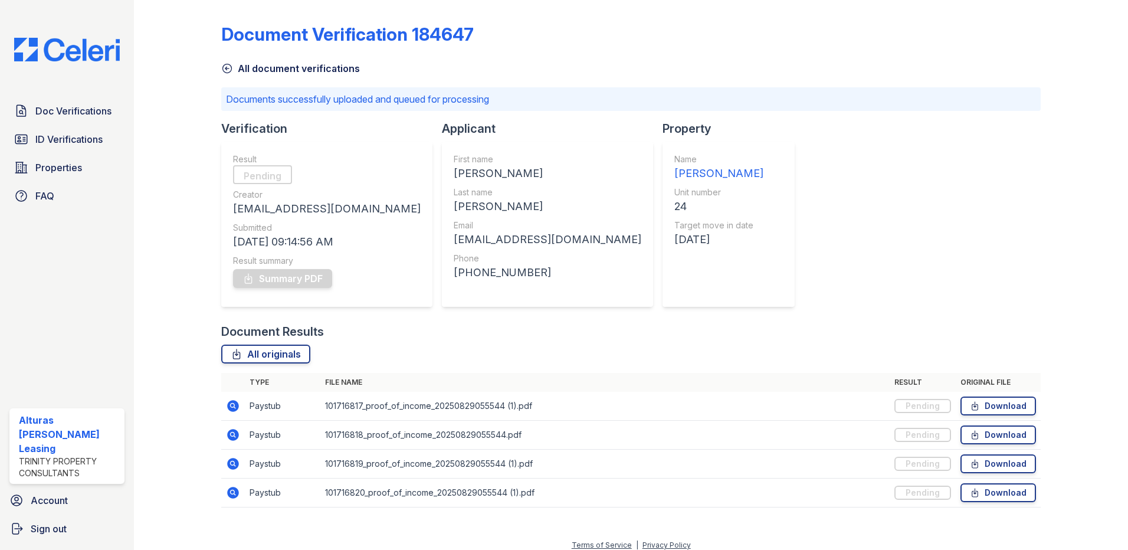
click at [235, 404] on icon at bounding box center [233, 406] width 12 height 12
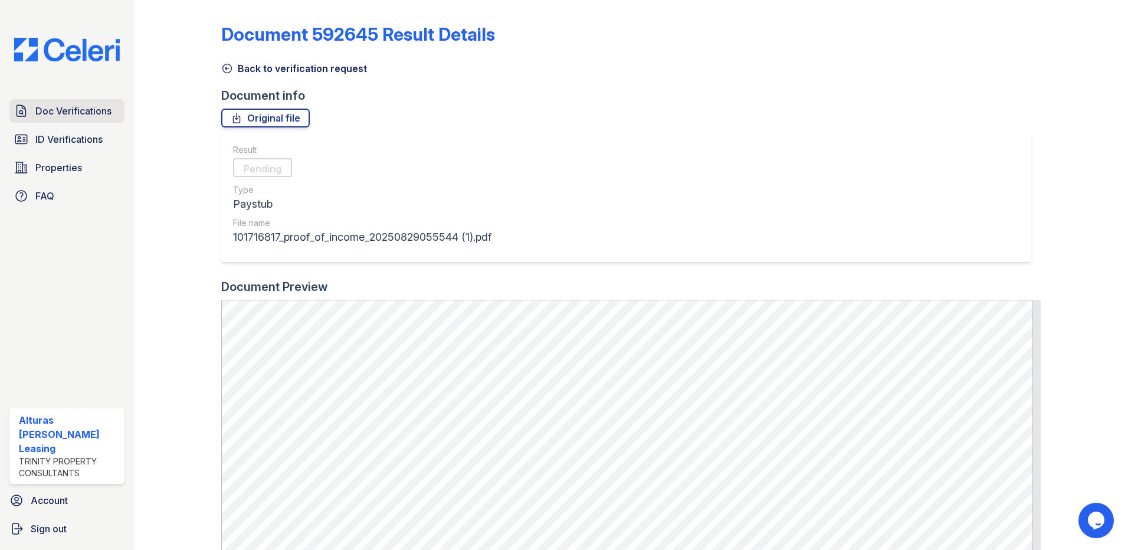
click at [78, 112] on span "Doc Verifications" at bounding box center [73, 111] width 76 height 14
